Goal: Check status: Check status

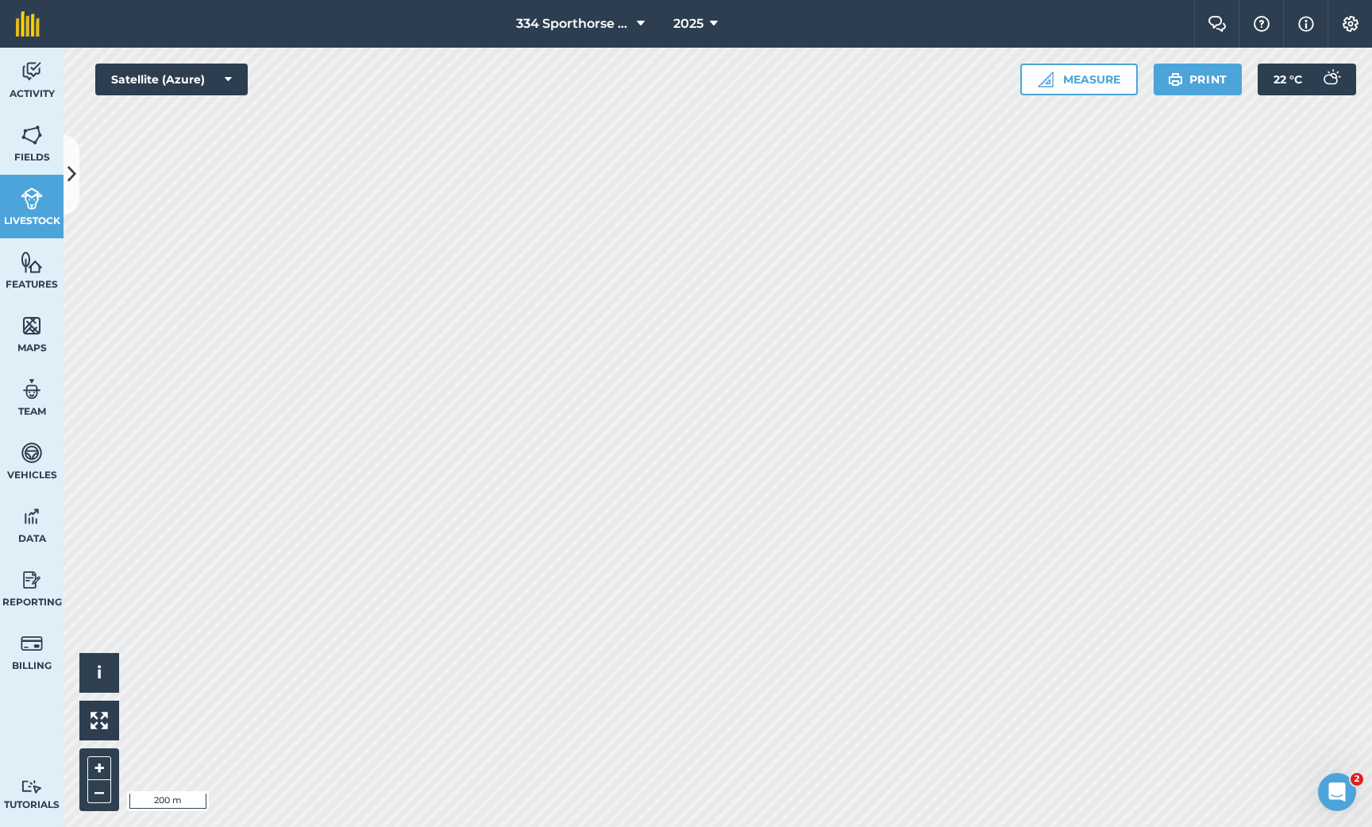
click at [509, 37] on div "334 Sporthorse Stud 2025 Farm Chat Help Info Settings 334 Sporthorse Stud - 202…" at bounding box center [686, 413] width 1372 height 827
click at [28, 332] on img at bounding box center [32, 326] width 22 height 24
click at [77, 179] on button at bounding box center [72, 174] width 16 height 79
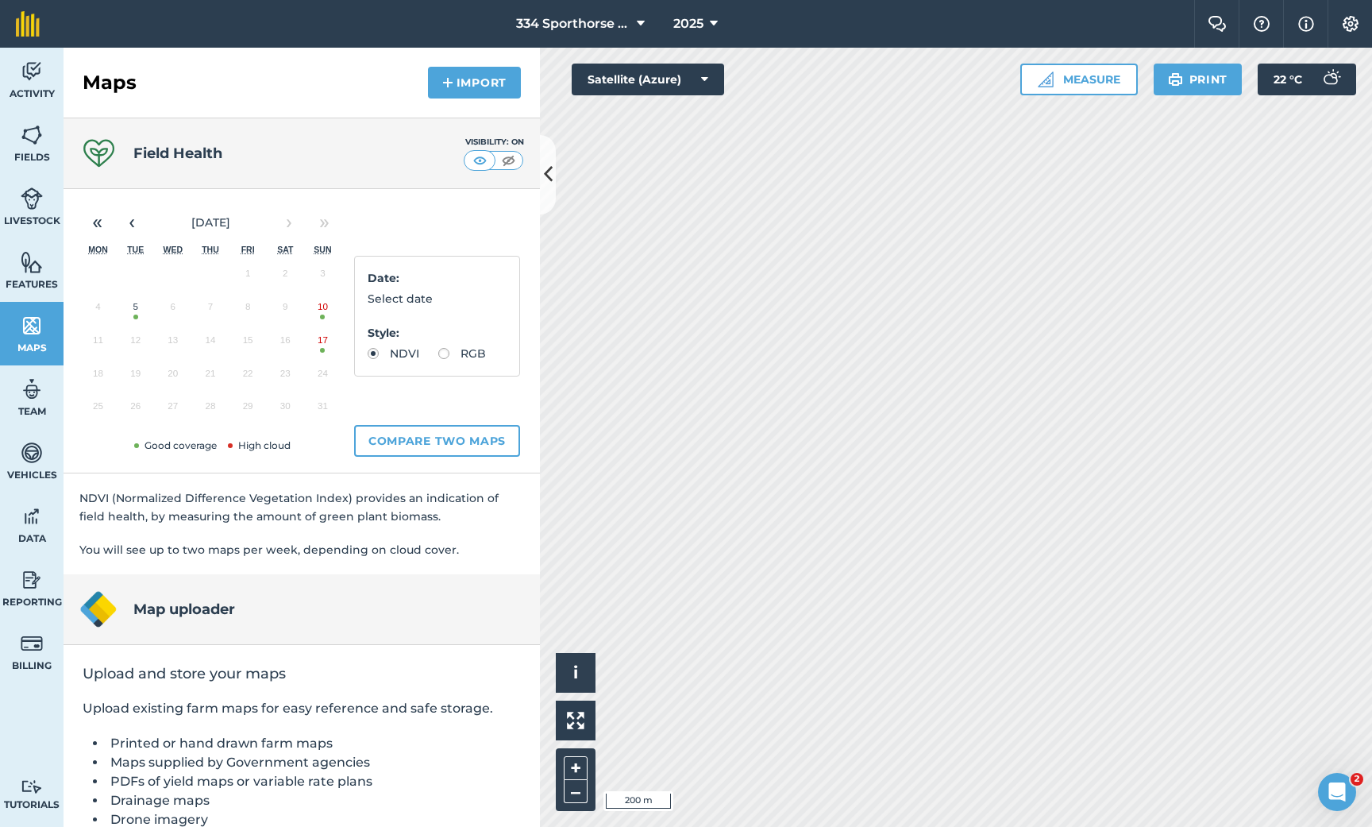
click at [323, 342] on button "17" at bounding box center [322, 343] width 37 height 33
click at [547, 174] on icon at bounding box center [548, 174] width 9 height 28
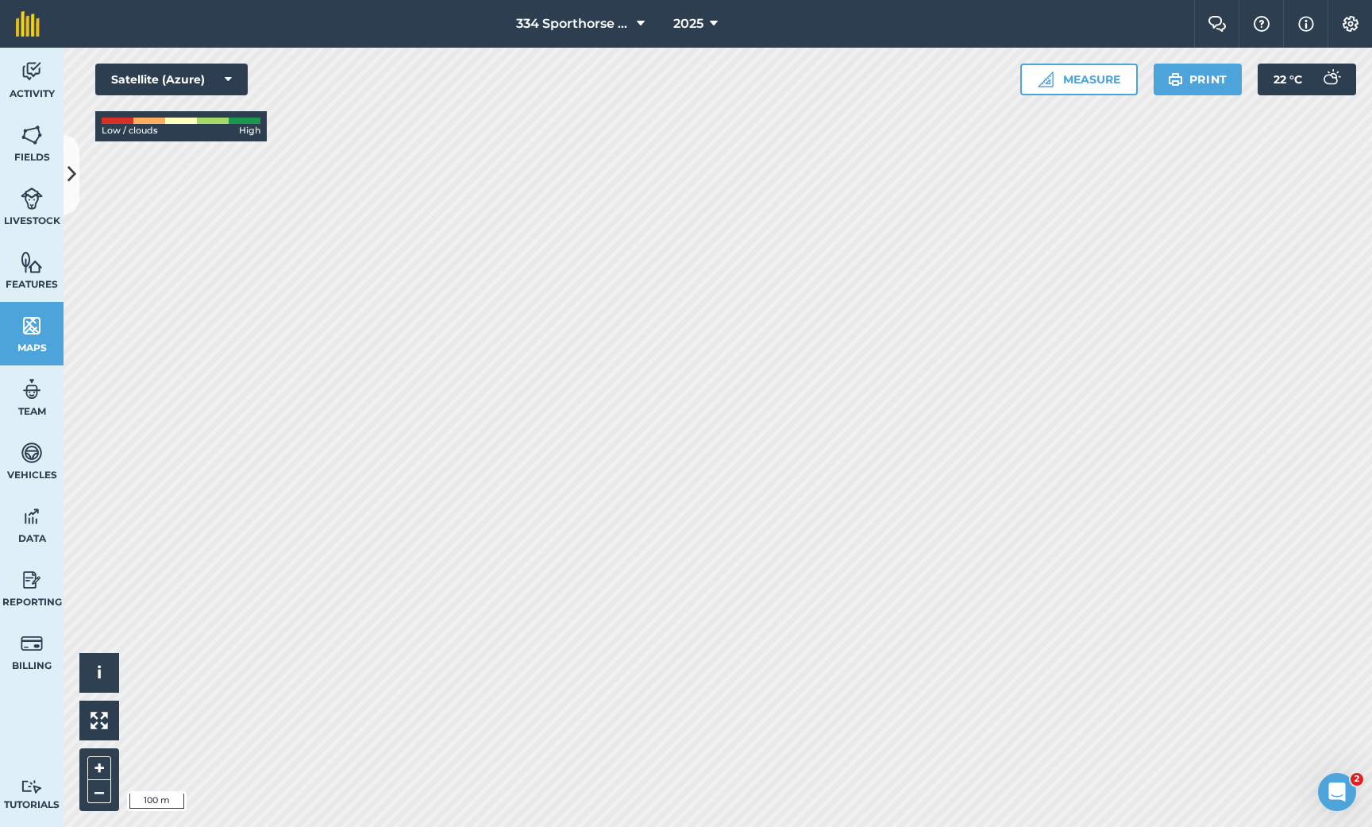
click at [71, 183] on icon at bounding box center [72, 174] width 9 height 28
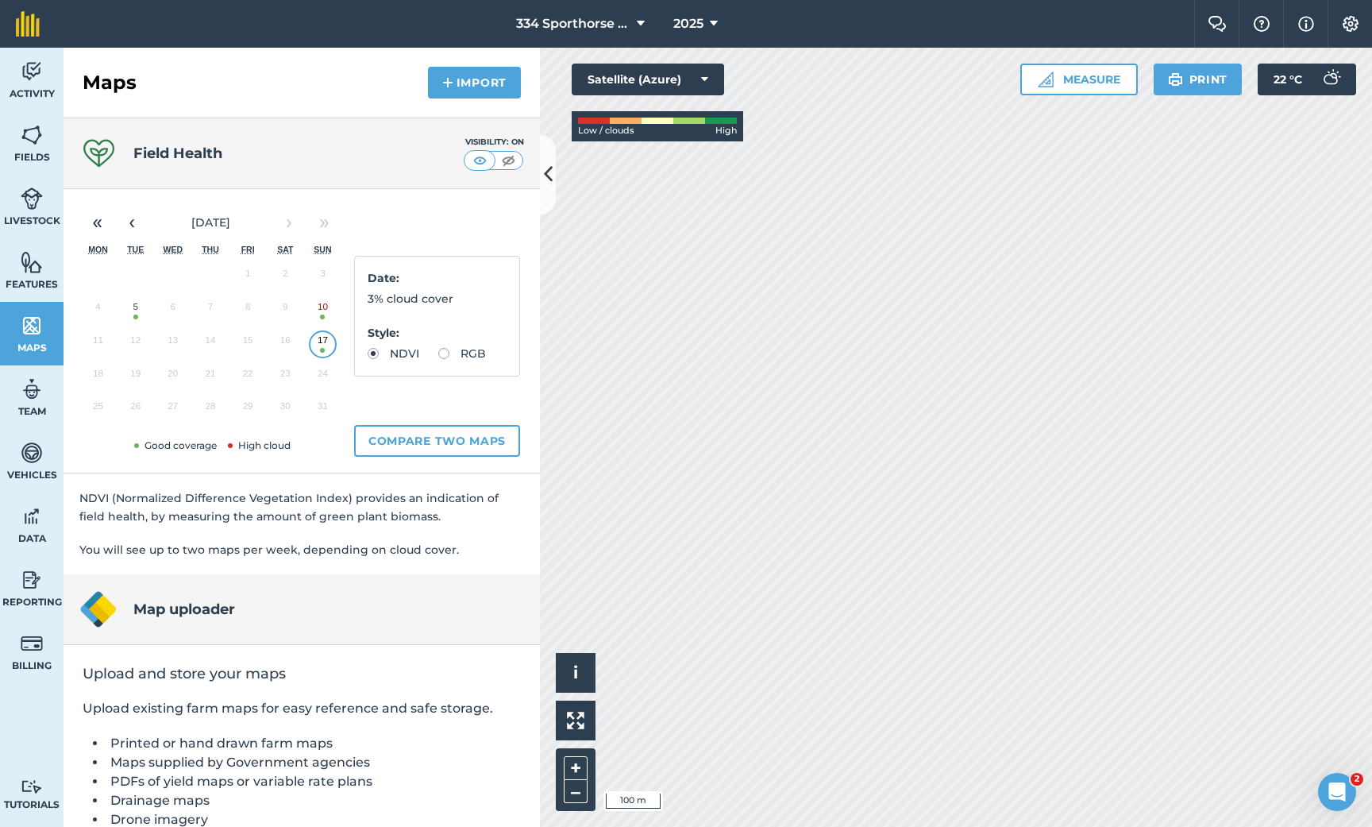
click at [134, 304] on button "5" at bounding box center [135, 310] width 37 height 33
click at [319, 311] on button "10" at bounding box center [322, 310] width 37 height 33
click at [550, 172] on icon at bounding box center [548, 174] width 9 height 28
